Goal: Navigation & Orientation: Find specific page/section

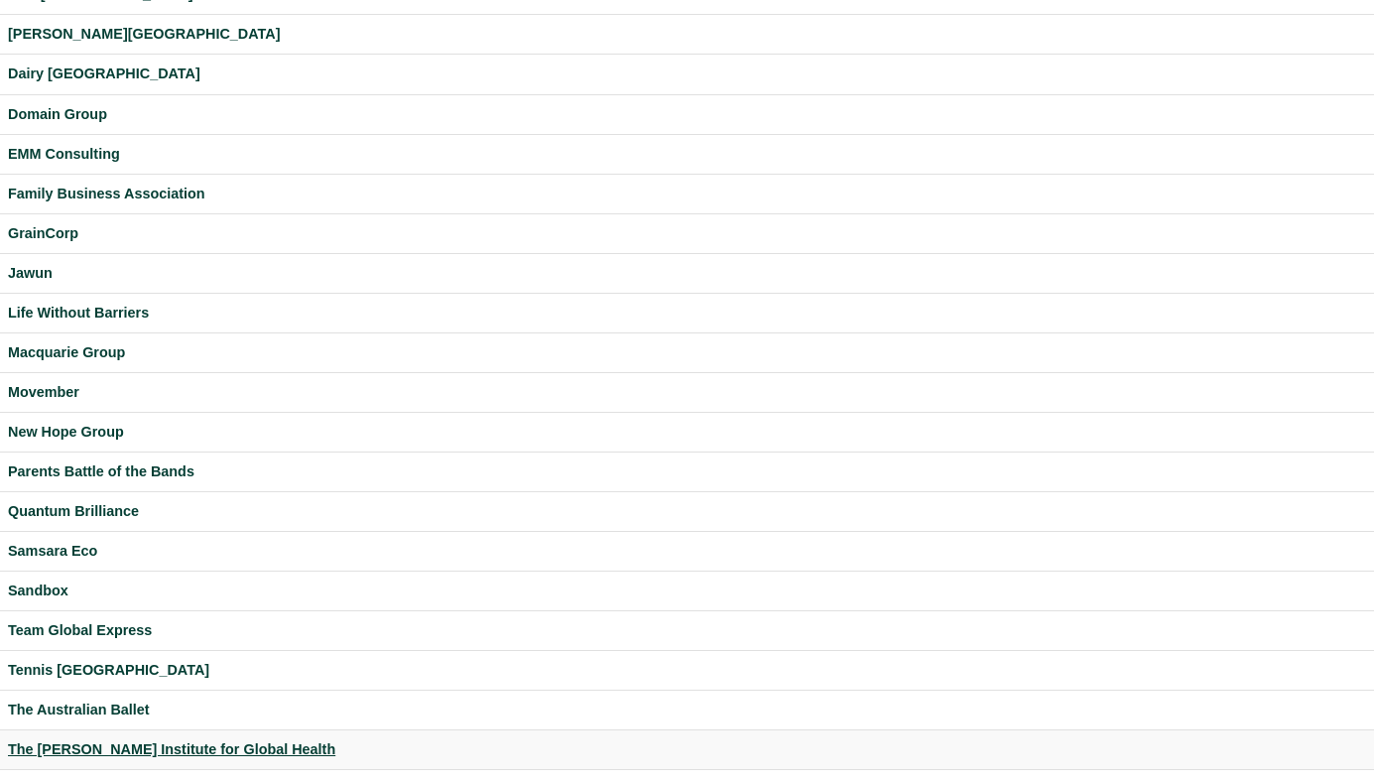
scroll to position [523, 0]
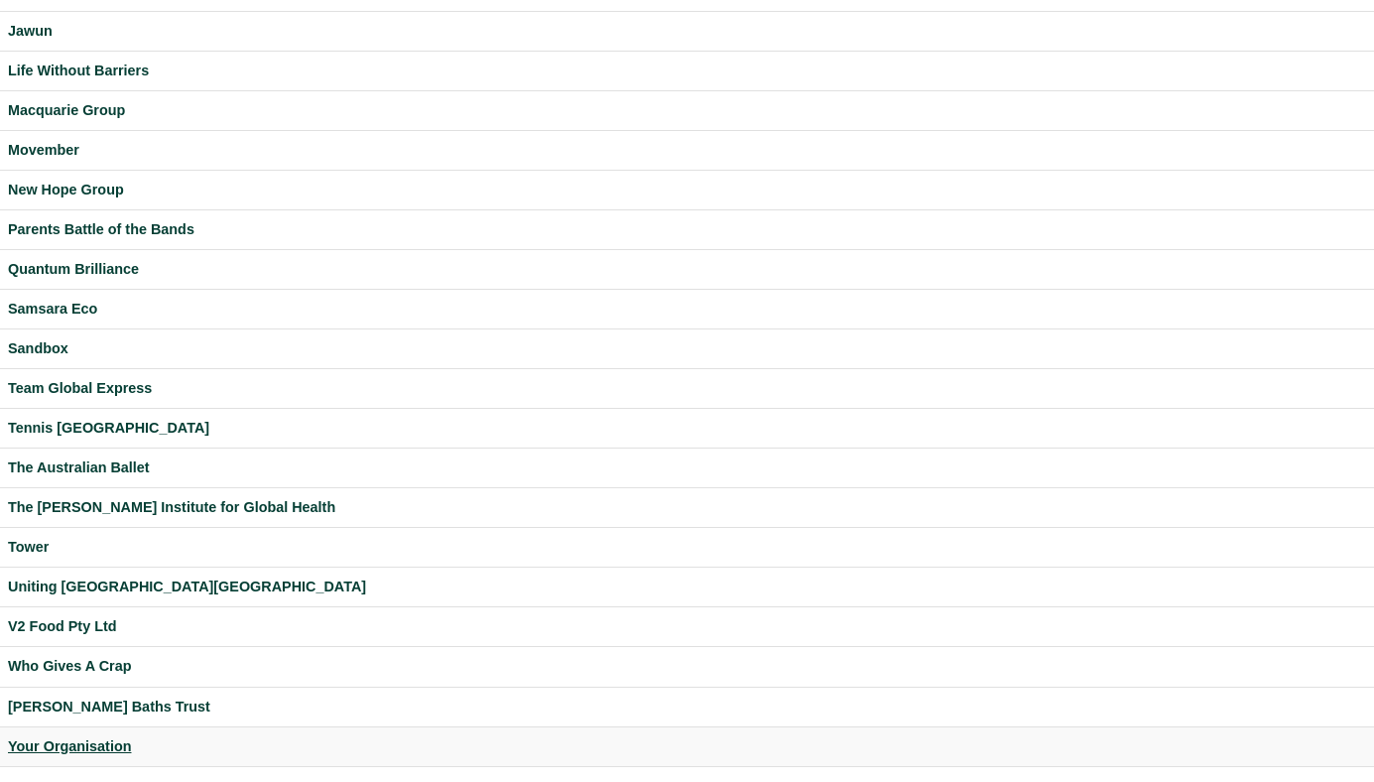
click at [110, 748] on div "Your Organisation" at bounding box center [687, 746] width 1358 height 23
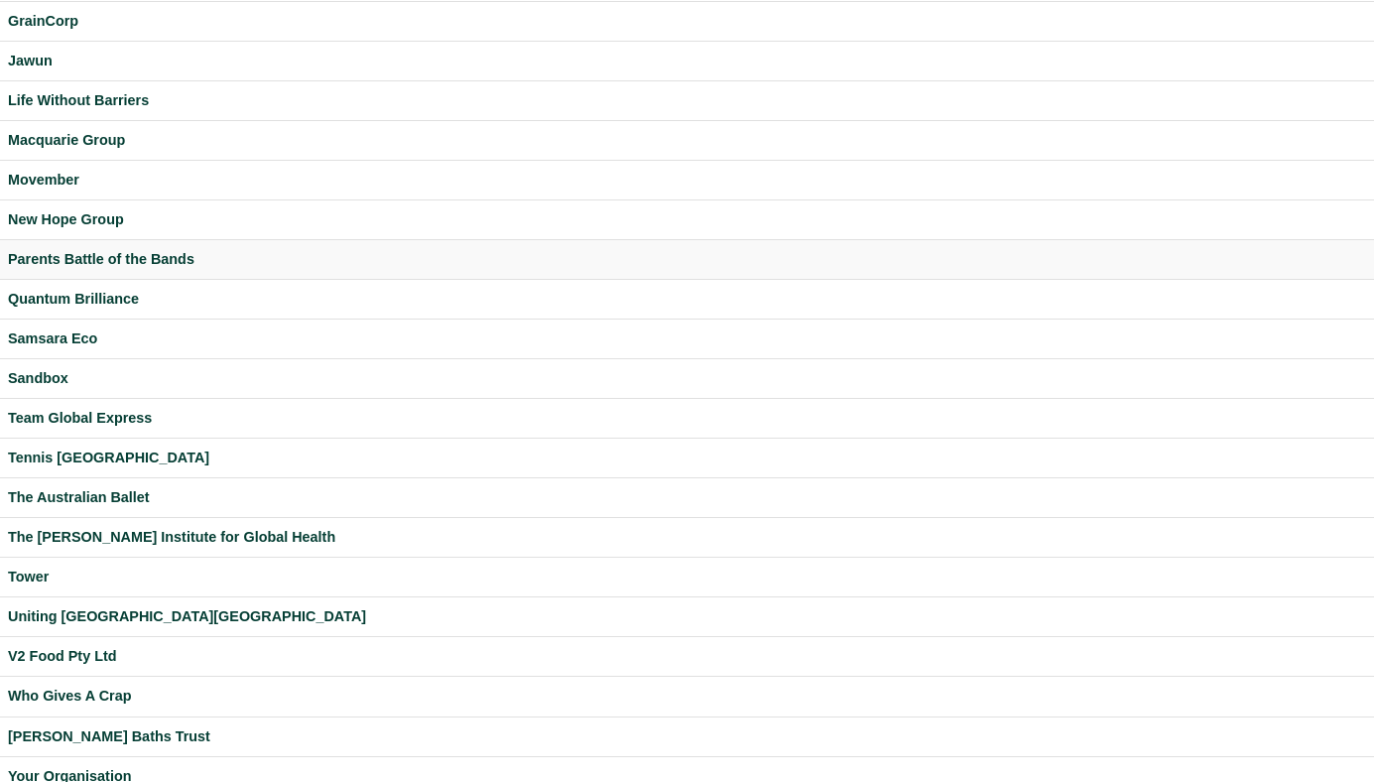
scroll to position [523, 0]
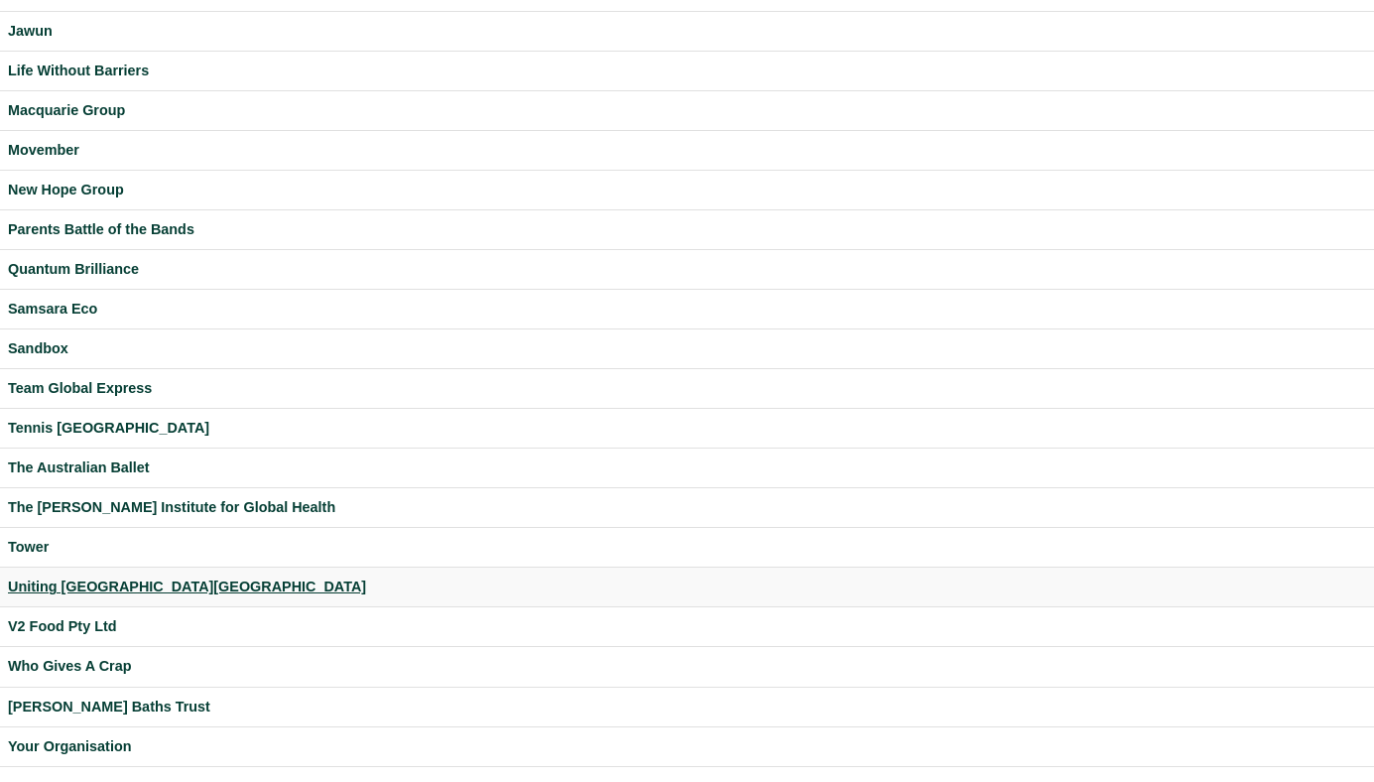
click at [94, 583] on div "Uniting NSW.ACT" at bounding box center [687, 586] width 1358 height 23
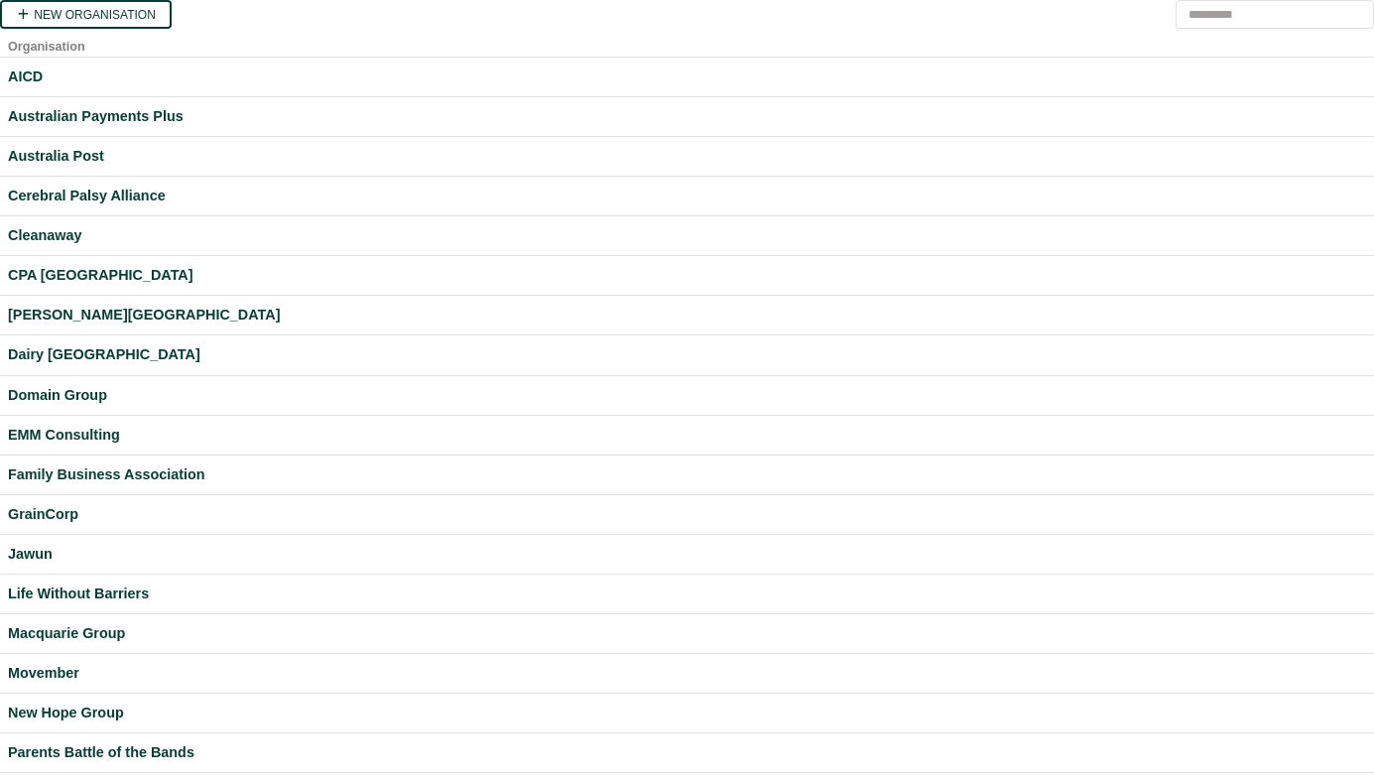
scroll to position [523, 0]
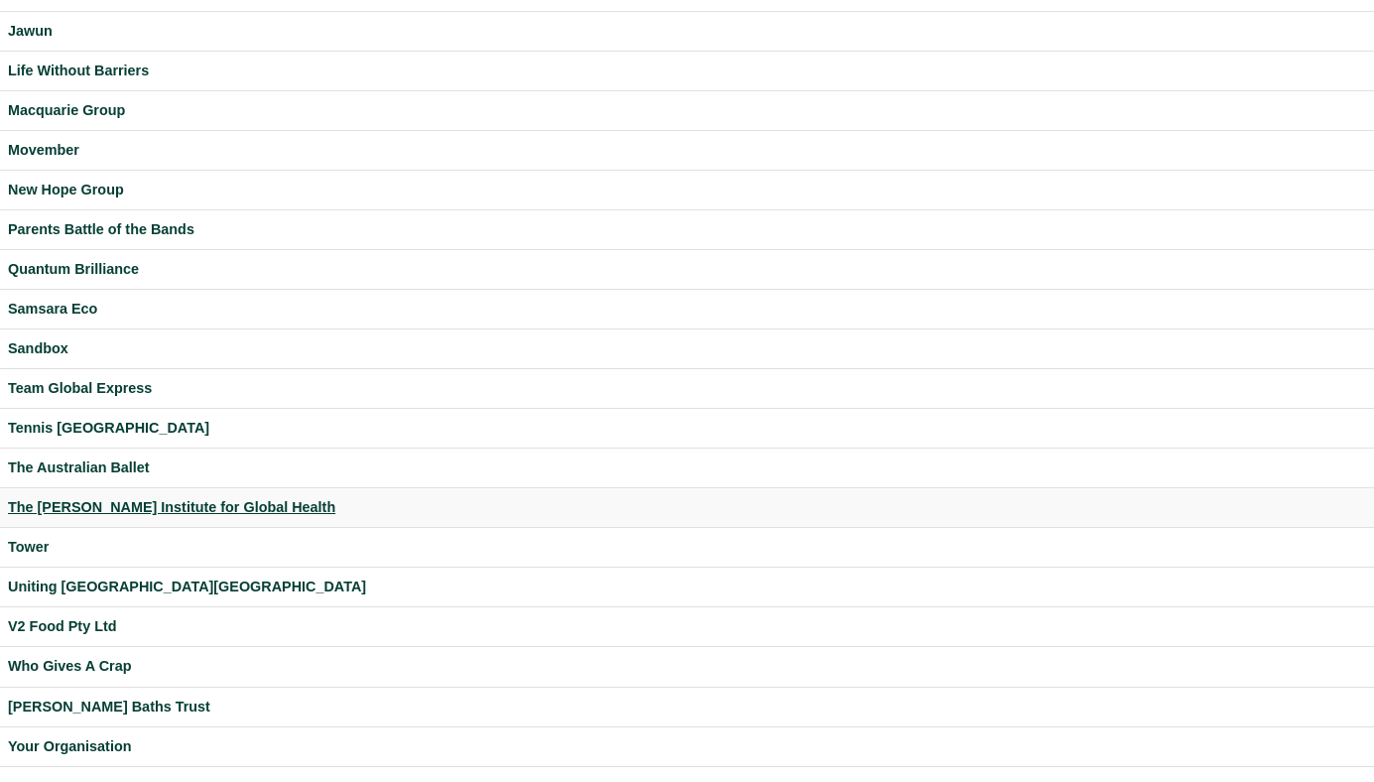
click at [70, 509] on div "The [PERSON_NAME] Institute for Global Health" at bounding box center [687, 507] width 1358 height 23
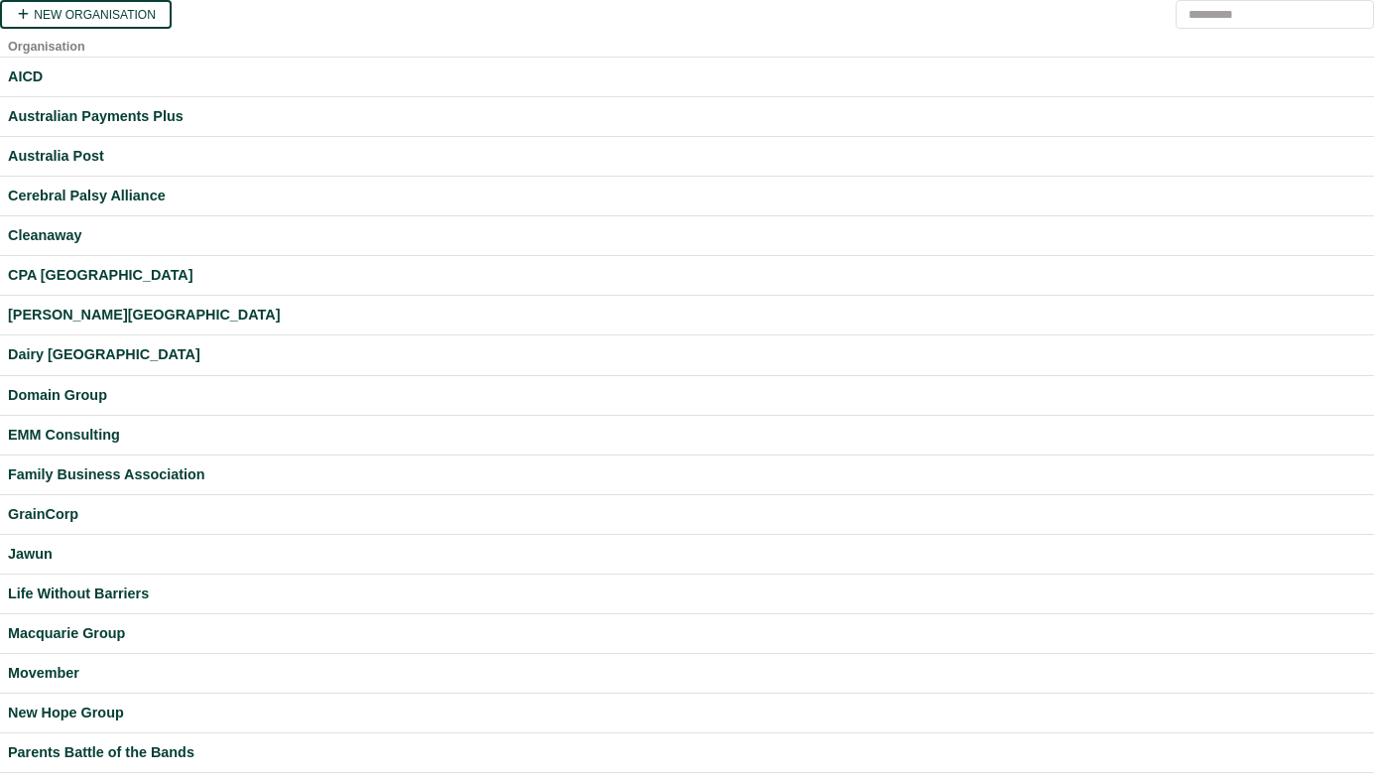
scroll to position [523, 0]
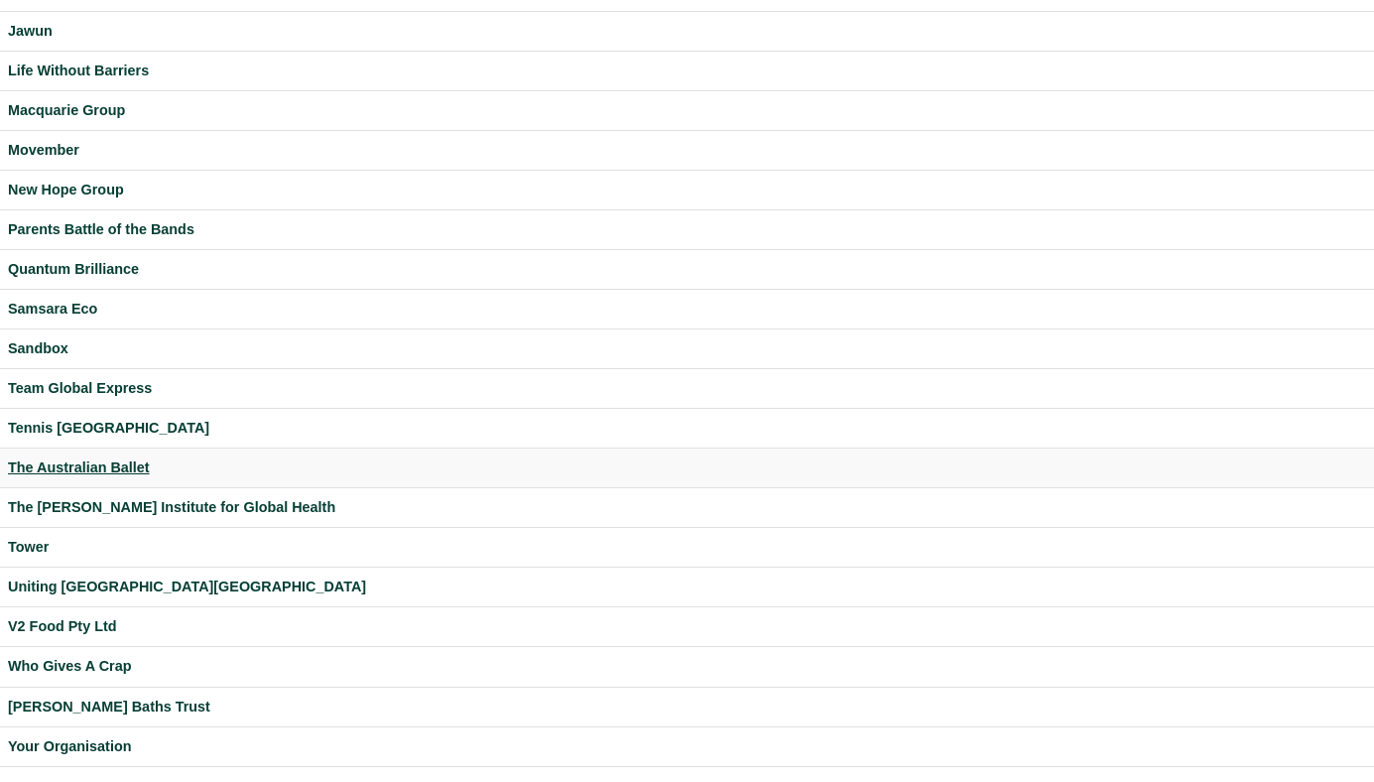
click at [102, 465] on div "The Australian Ballet" at bounding box center [687, 467] width 1358 height 23
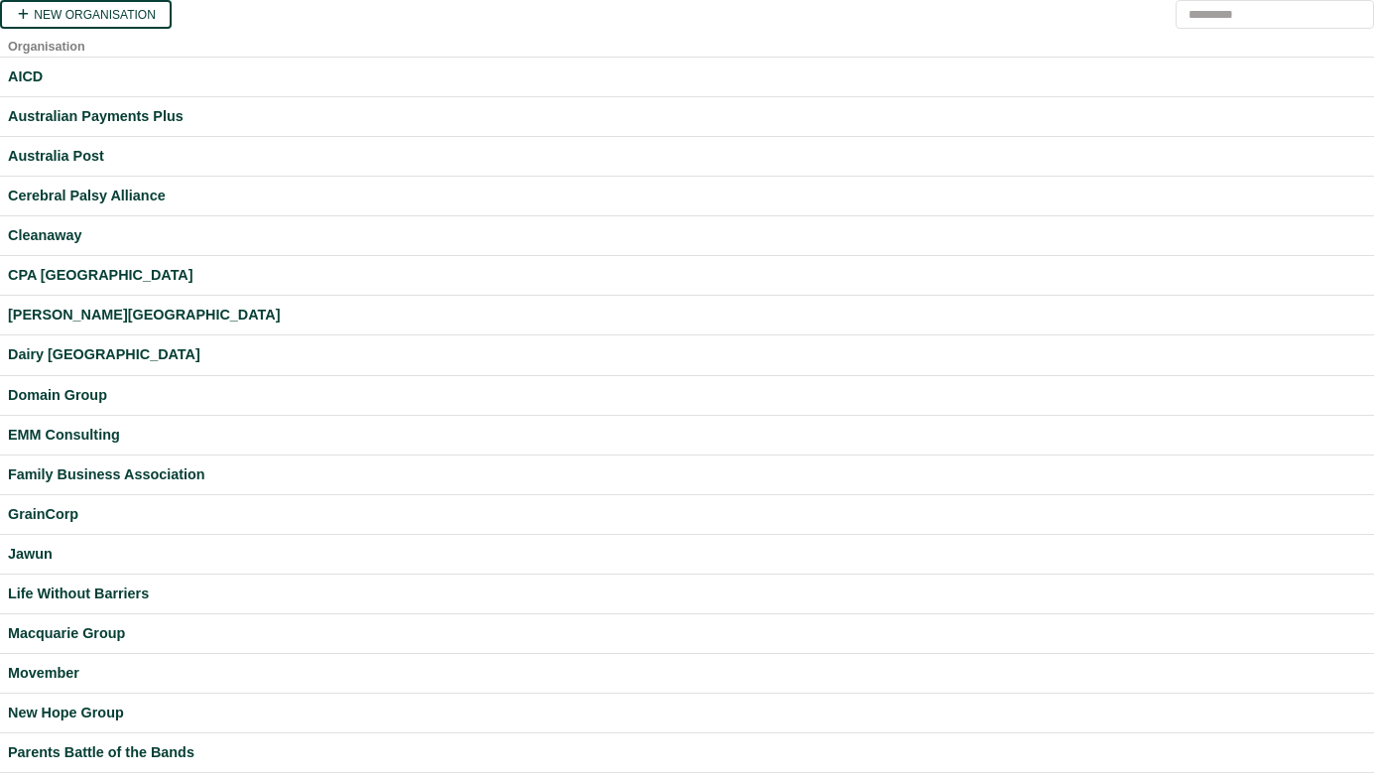
scroll to position [523, 0]
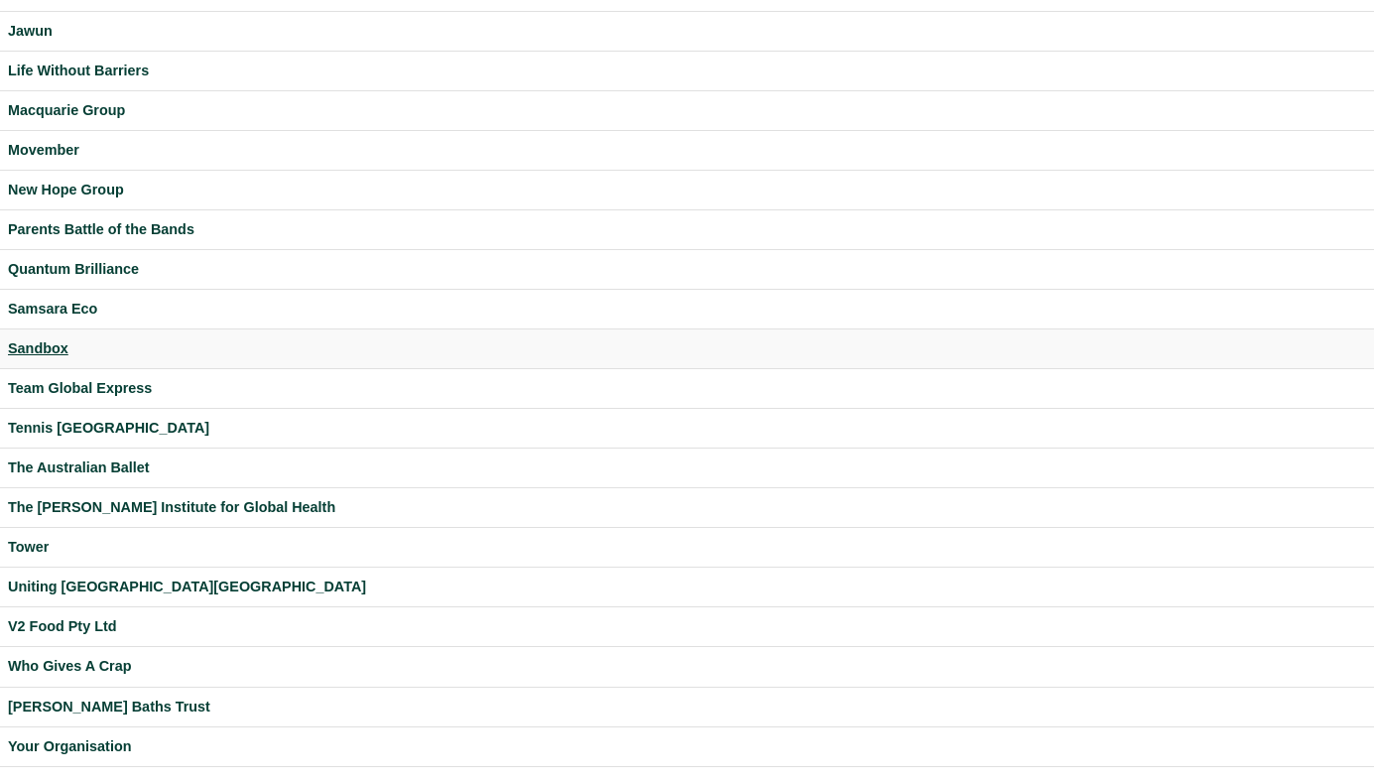
click at [60, 357] on div "Sandbox" at bounding box center [687, 348] width 1358 height 23
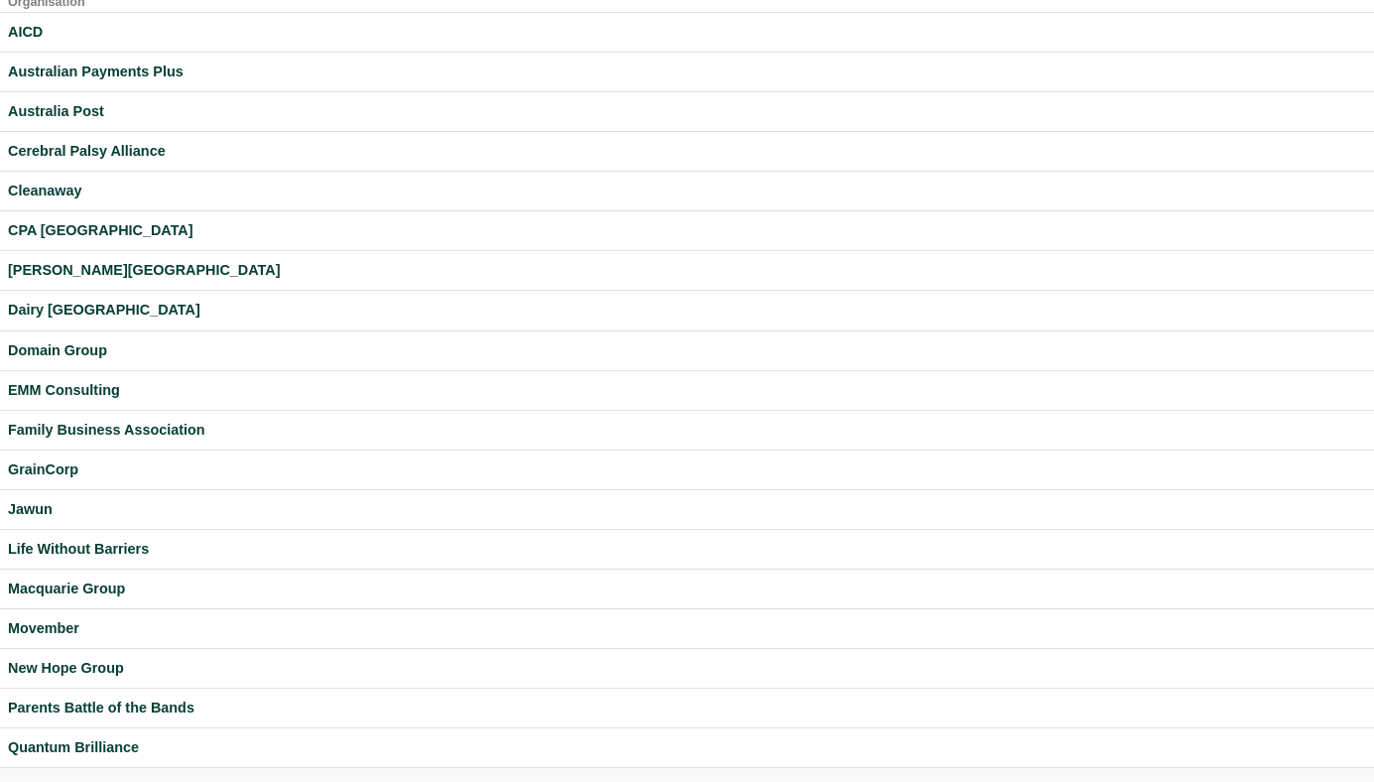
scroll to position [45, 0]
click at [80, 274] on div "[PERSON_NAME][GEOGRAPHIC_DATA]" at bounding box center [687, 270] width 1358 height 23
